Goal: Find specific page/section: Find specific page/section

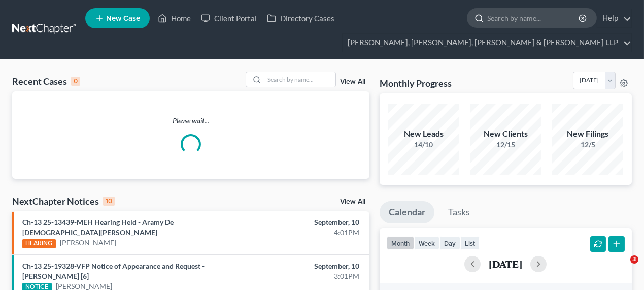
click at [540, 16] on input "search" at bounding box center [533, 18] width 93 height 19
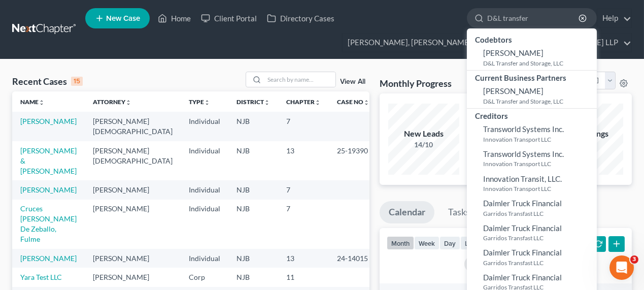
drag, startPoint x: 502, startPoint y: 18, endPoint x: 453, endPoint y: 14, distance: 49.9
click at [453, 14] on ul "New Case Home Client Portal Directory Cases D&L transfer - No Result - Codebtor…" at bounding box center [358, 29] width 546 height 49
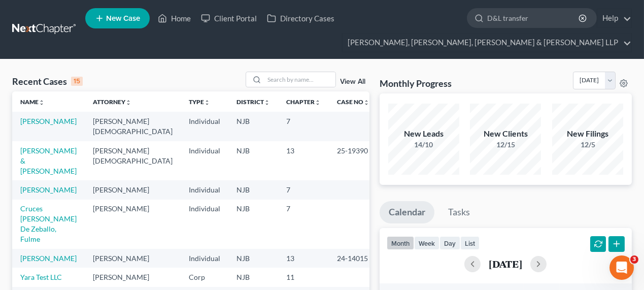
type input "transfer"
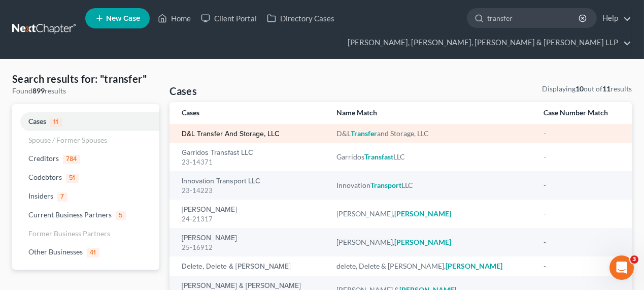
click at [266, 132] on link "D&L Transfer and Storage, LLC" at bounding box center [231, 133] width 98 height 7
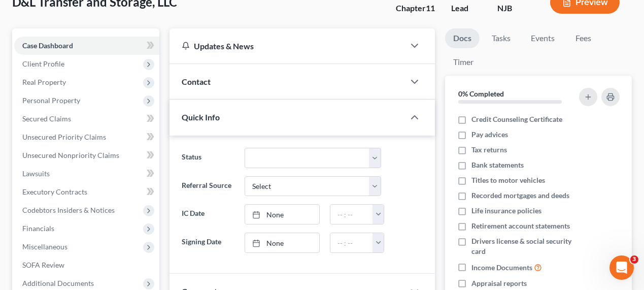
scroll to position [92, 0]
